Goal: Navigation & Orientation: Find specific page/section

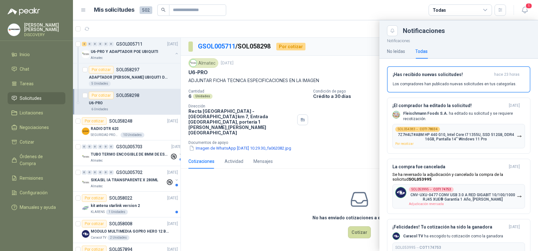
click at [26, 92] on link "Solicitudes" at bounding box center [37, 98] width 58 height 12
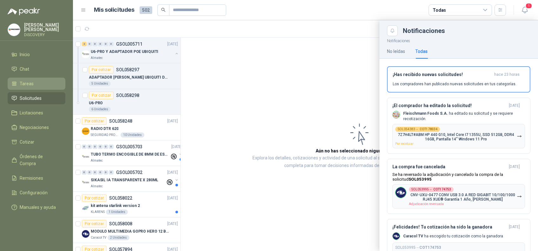
click at [31, 84] on span "Tareas" at bounding box center [27, 83] width 14 height 7
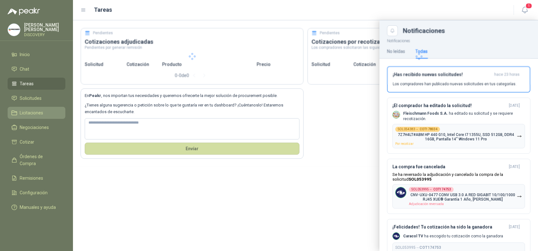
click at [19, 114] on li "Licitaciones" at bounding box center [36, 113] width 50 height 7
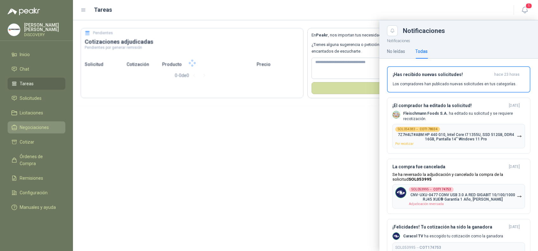
click at [27, 129] on span "Negociaciones" at bounding box center [34, 127] width 29 height 7
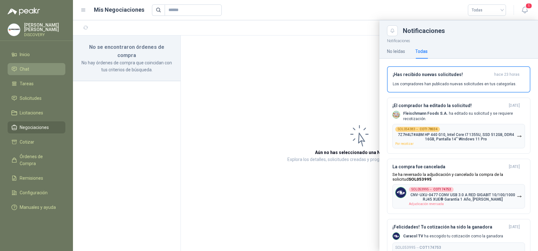
click at [29, 66] on li "Chat" at bounding box center [36, 69] width 50 height 7
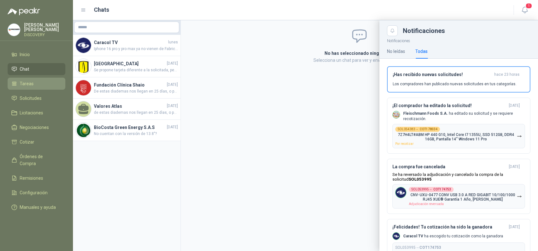
click at [32, 81] on span "Tareas" at bounding box center [27, 83] width 14 height 7
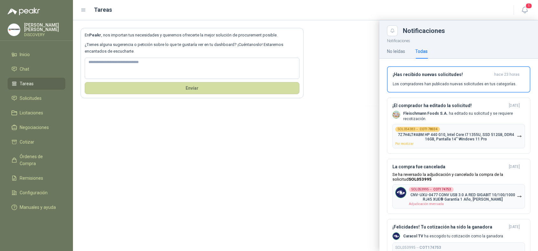
click at [526, 3] on header "Tareas 1" at bounding box center [305, 10] width 465 height 20
click at [523, 7] on icon "button" at bounding box center [525, 10] width 8 height 8
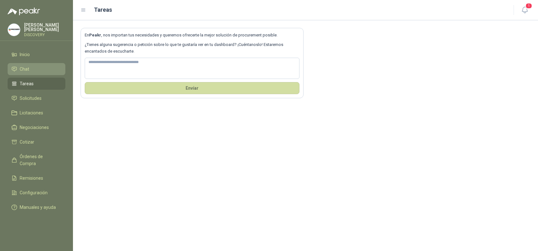
click at [36, 73] on link "Chat" at bounding box center [37, 69] width 58 height 12
